Goal: Information Seeking & Learning: Learn about a topic

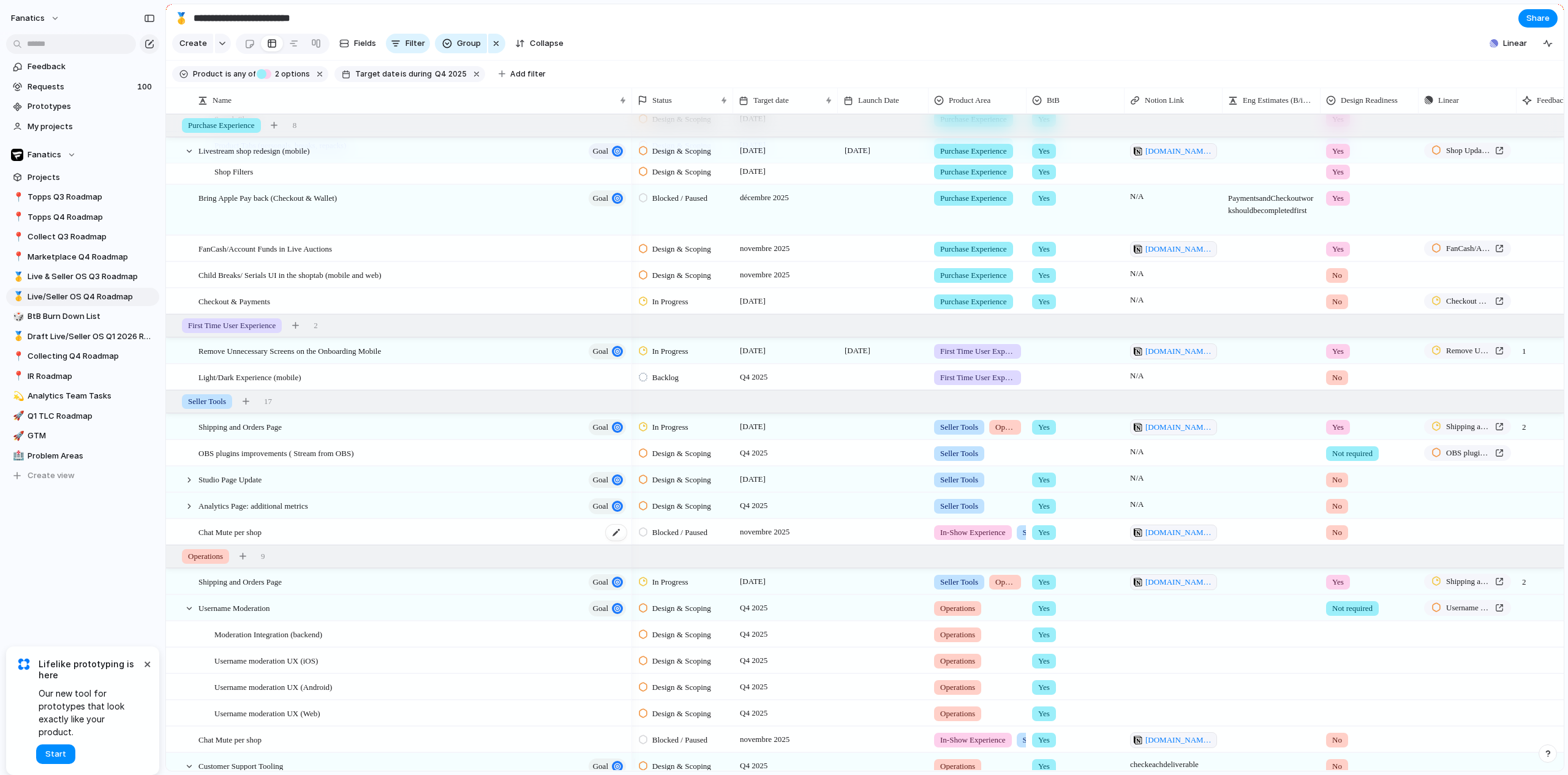
scroll to position [512, 0]
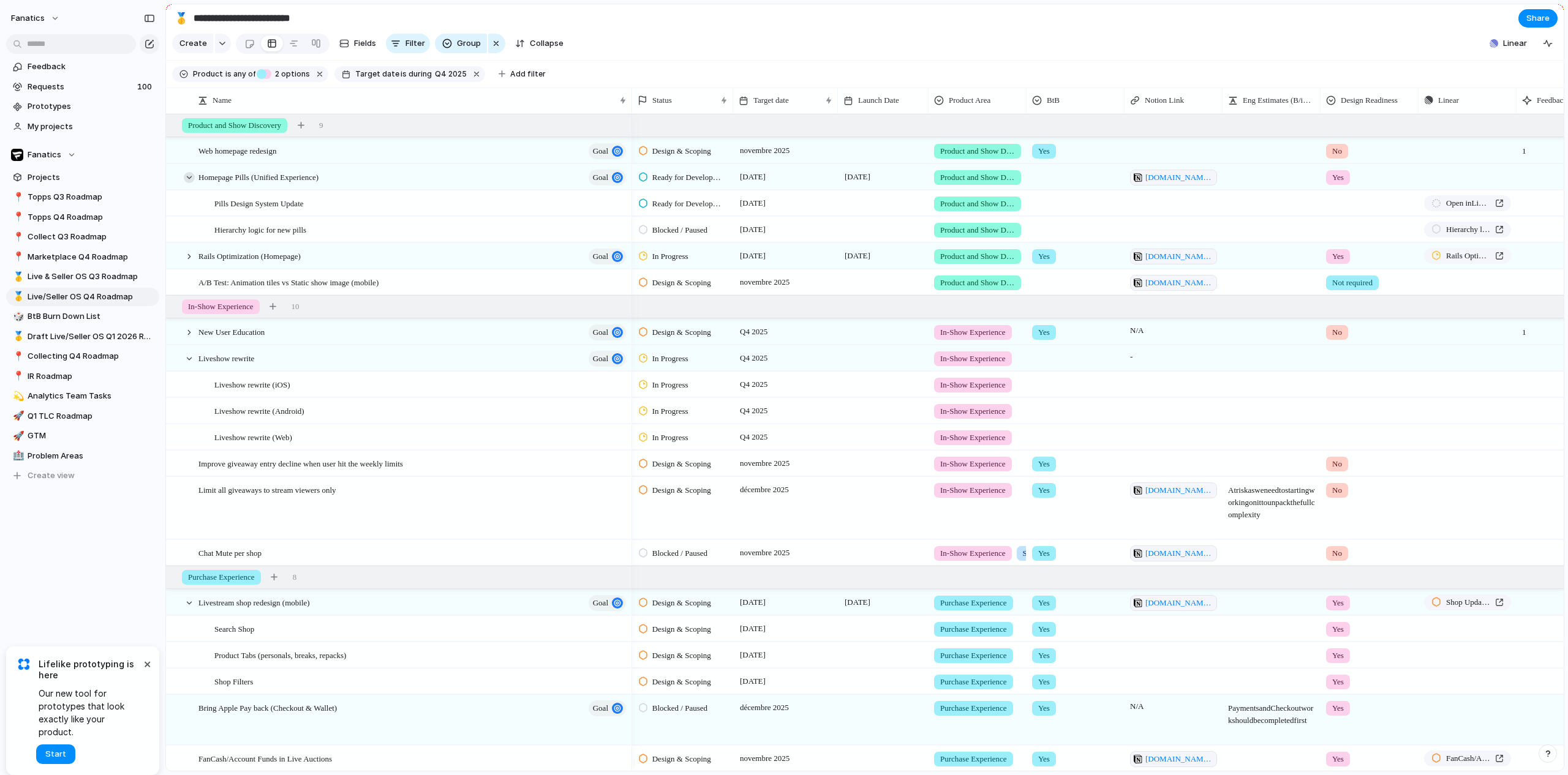
click at [191, 183] on div at bounding box center [189, 178] width 11 height 11
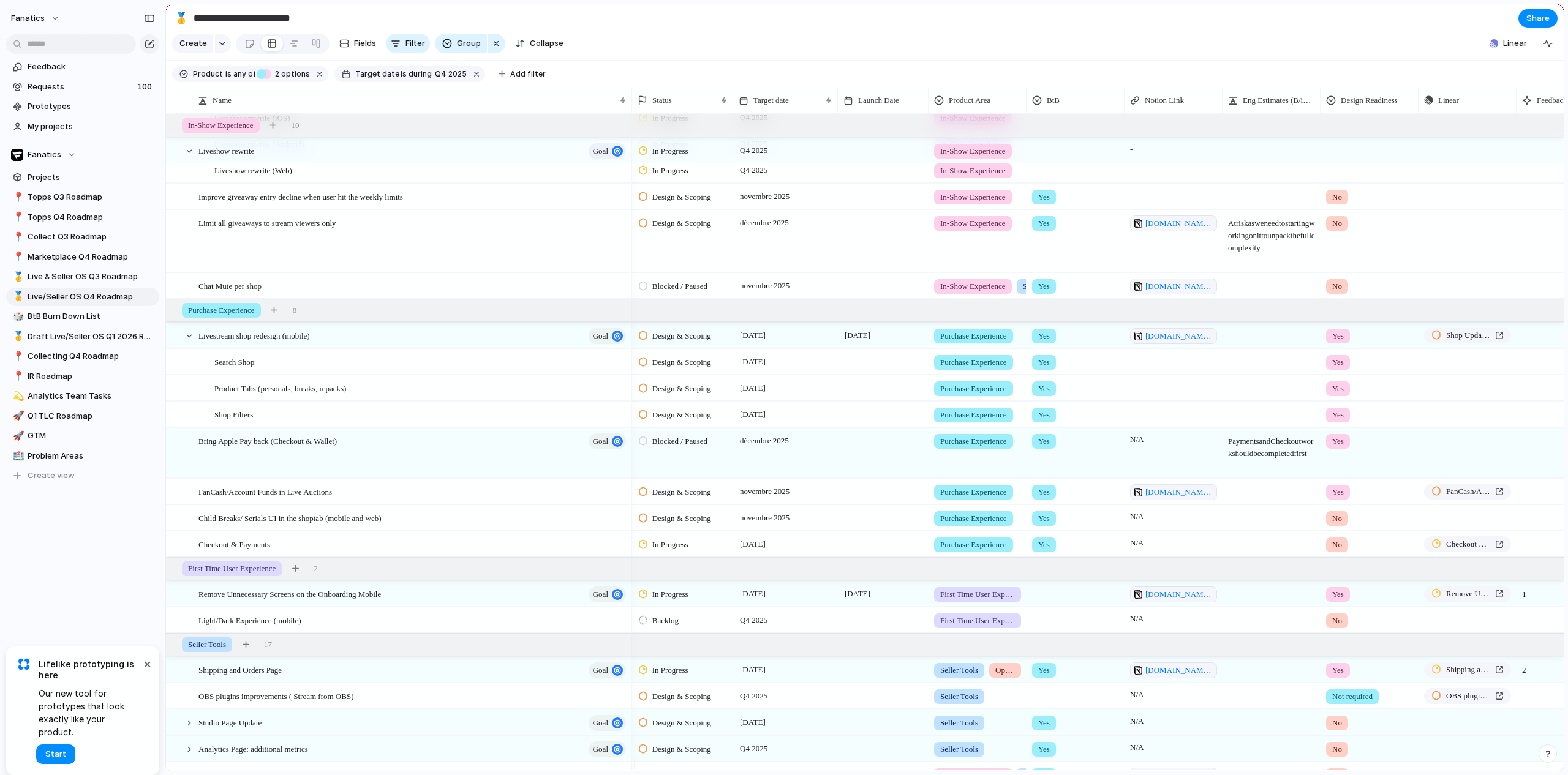
scroll to position [217, 0]
click at [382, 522] on span "Child Breaks/ Serials UI in the shoptab (mobile and web)" at bounding box center [290, 515] width 183 height 14
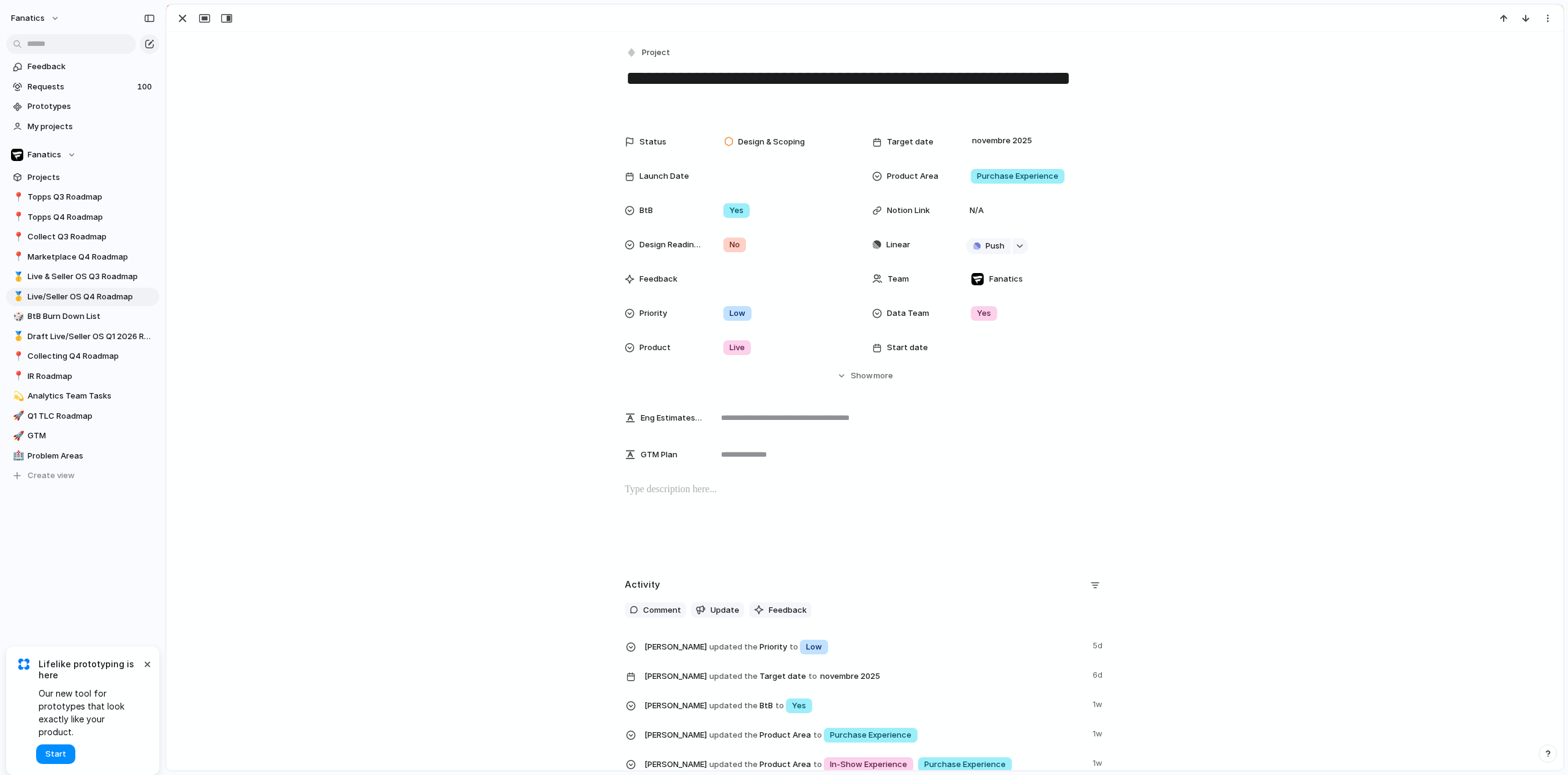
drag, startPoint x: 680, startPoint y: 104, endPoint x: 623, endPoint y: 71, distance: 65.9
click at [625, 71] on textarea "**********" at bounding box center [865, 90] width 480 height 50
click at [185, 21] on div "button" at bounding box center [182, 18] width 15 height 15
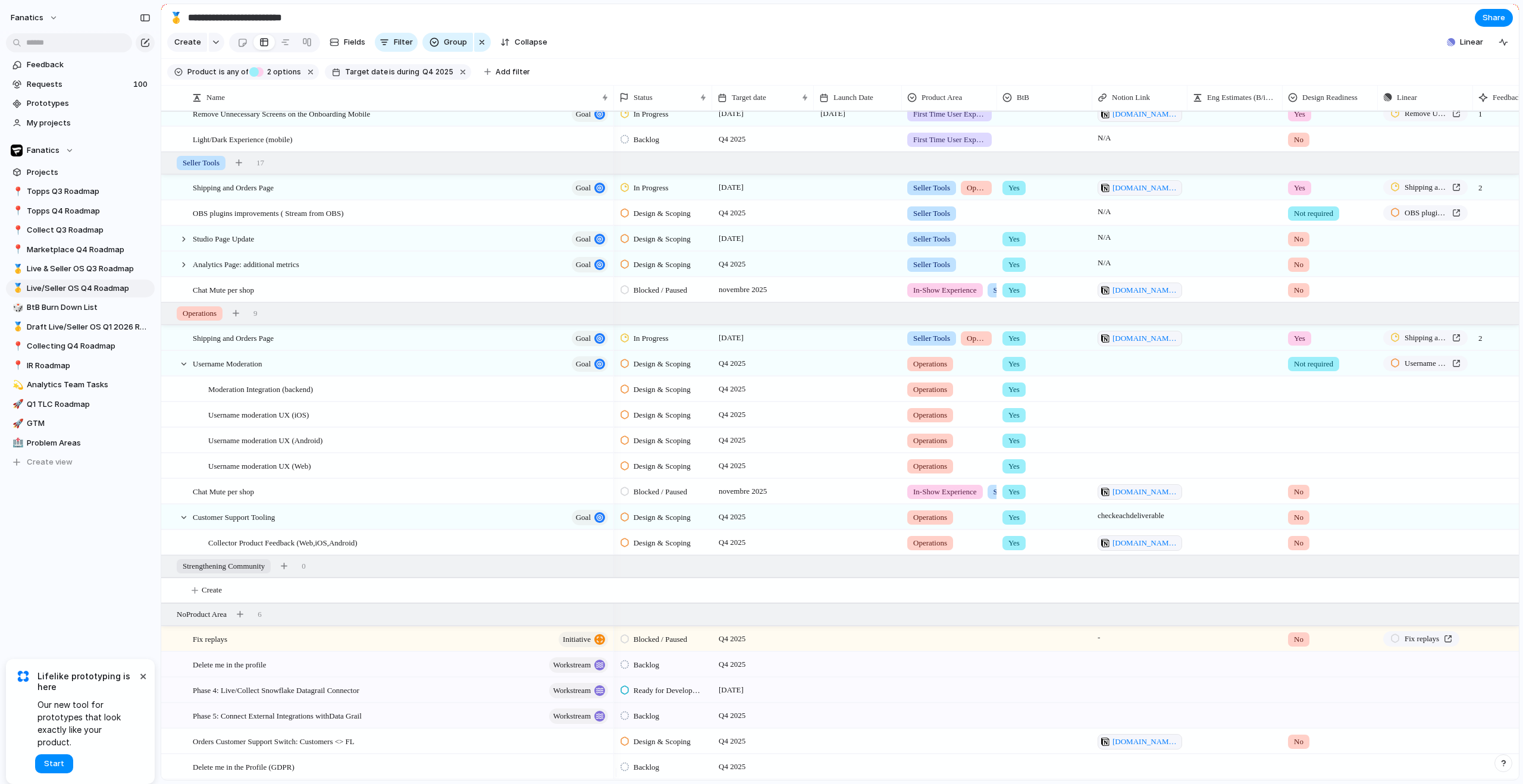
scroll to position [679, 0]
